Goal: Transaction & Acquisition: Download file/media

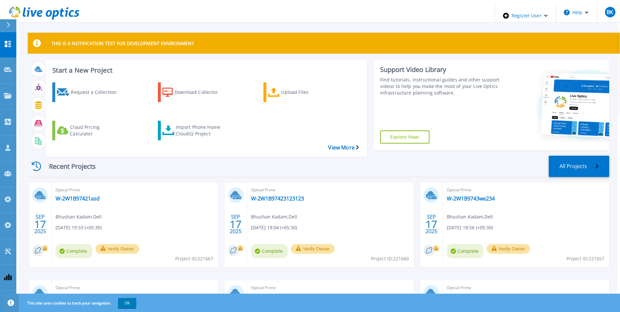
click at [8, 24] on icon at bounding box center [8, 24] width 3 height 5
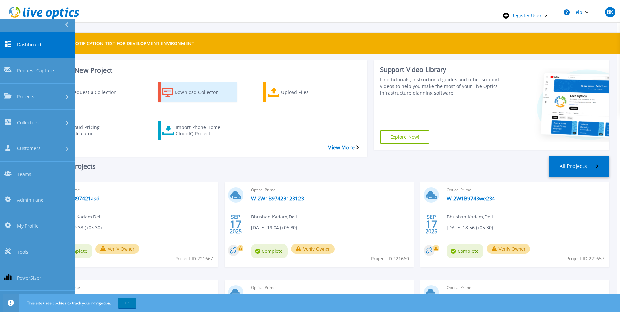
click at [195, 85] on div "Download Collector" at bounding box center [201, 92] width 52 height 16
